Goal: Task Accomplishment & Management: Use online tool/utility

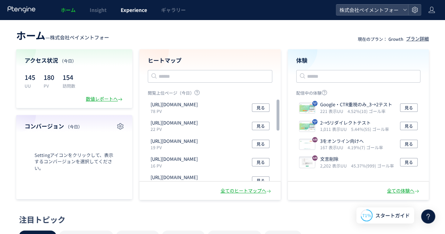
click at [147, 12] on span "Experience" at bounding box center [134, 9] width 26 height 7
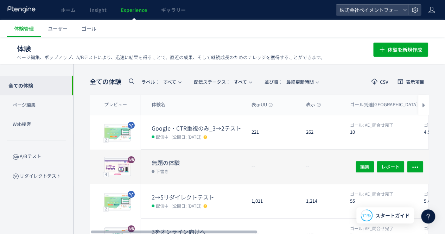
click at [176, 161] on dt "無題の体験" at bounding box center [199, 163] width 94 height 8
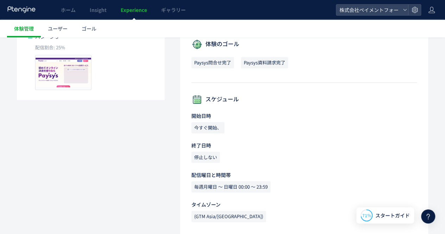
scroll to position [303, 0]
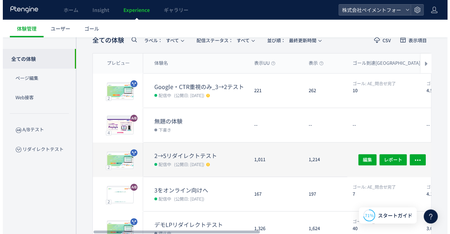
scroll to position [35, 0]
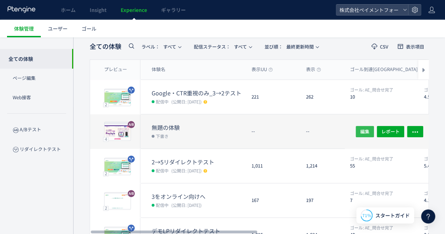
click at [360, 131] on button "編集" at bounding box center [365, 131] width 18 height 11
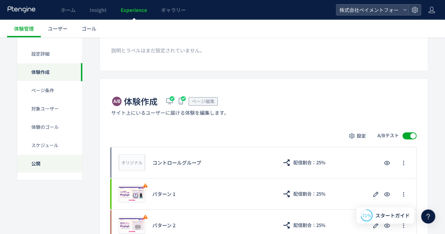
scroll to position [211, 0]
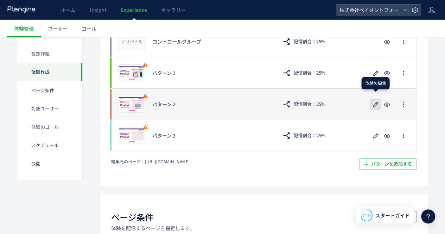
click at [374, 103] on icon "button" at bounding box center [375, 104] width 8 height 8
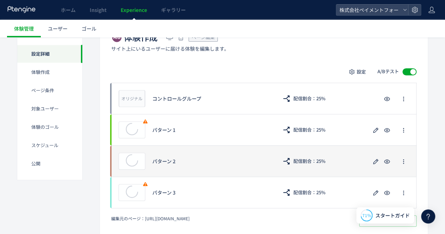
scroll to position [176, 0]
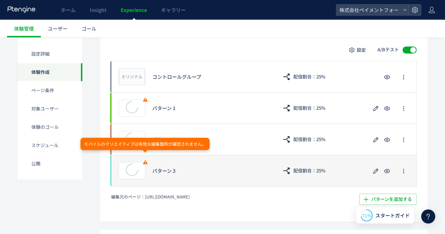
click at [146, 160] on icon at bounding box center [145, 162] width 6 height 6
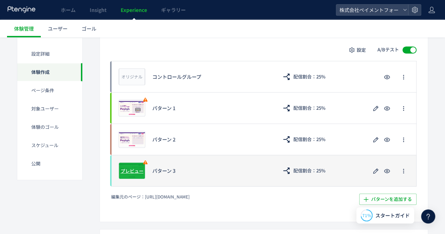
click at [138, 168] on span "プレビュー" at bounding box center [132, 170] width 23 height 7
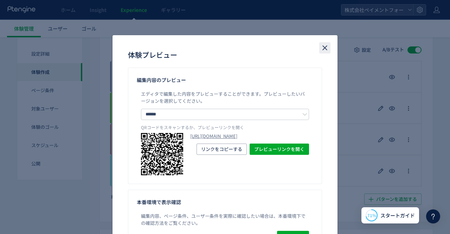
click at [324, 47] on icon "close" at bounding box center [325, 48] width 8 height 8
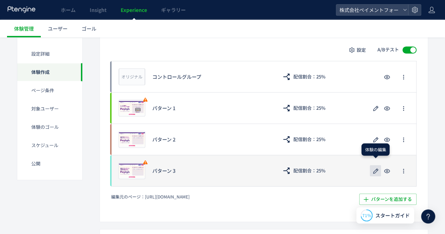
click at [375, 172] on icon "button" at bounding box center [375, 171] width 8 height 8
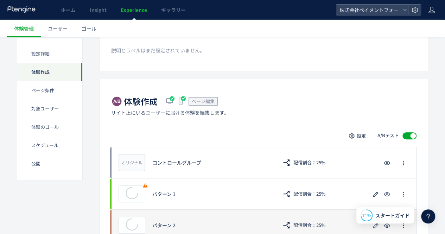
scroll to position [141, 0]
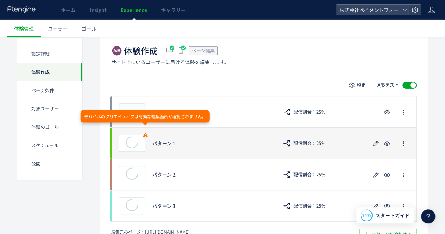
click at [147, 134] on icon at bounding box center [145, 135] width 6 height 6
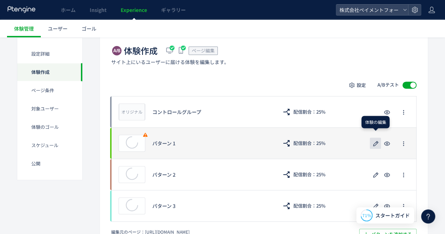
click at [371, 143] on button "button" at bounding box center [375, 143] width 11 height 11
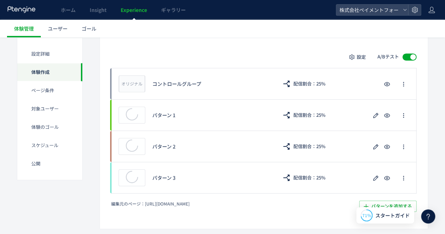
scroll to position [176, 0]
